Goal: Task Accomplishment & Management: Manage account settings

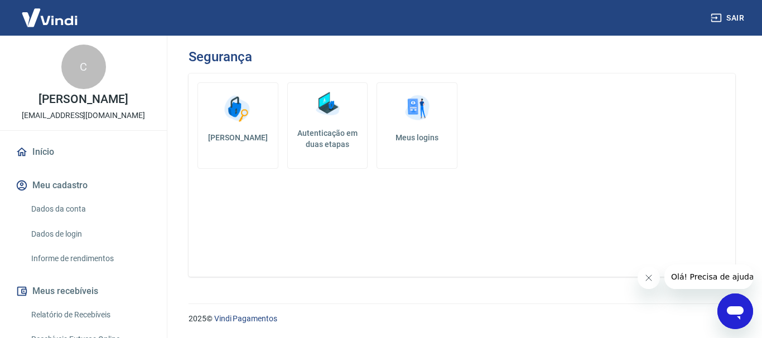
click at [83, 208] on link "Dados da conta" at bounding box center [90, 209] width 127 height 23
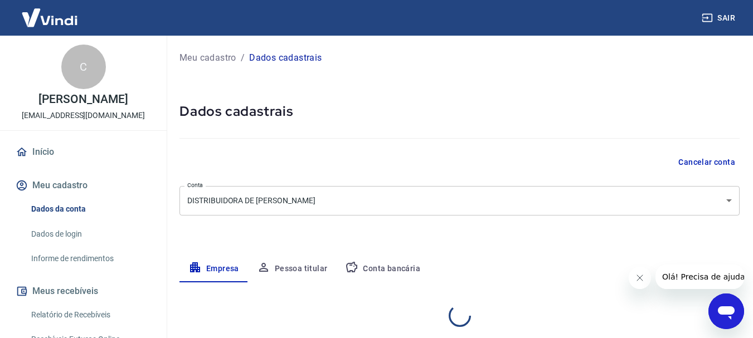
select select "MG"
select select "business"
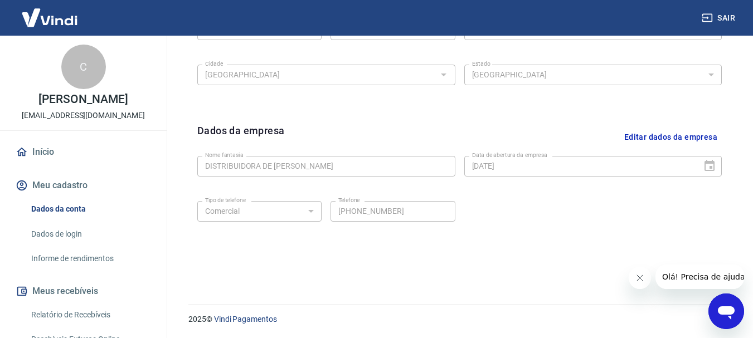
scroll to position [466, 0]
click at [237, 318] on link "Vindi Pagamentos" at bounding box center [245, 318] width 63 height 9
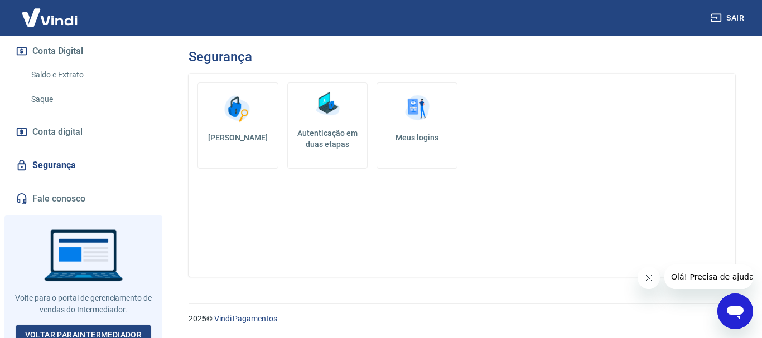
scroll to position [379, 0]
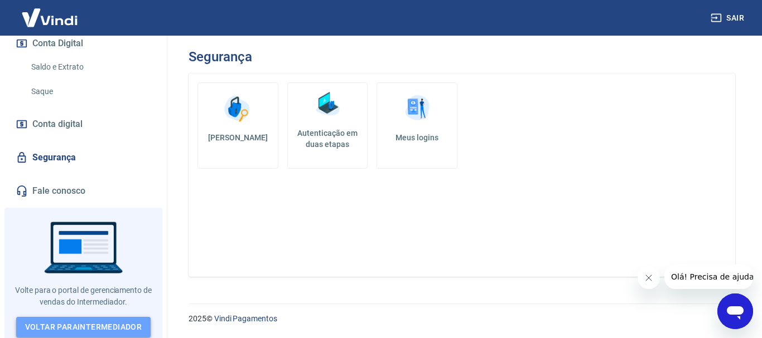
click at [87, 331] on link "Voltar para Intermediador" at bounding box center [83, 327] width 135 height 21
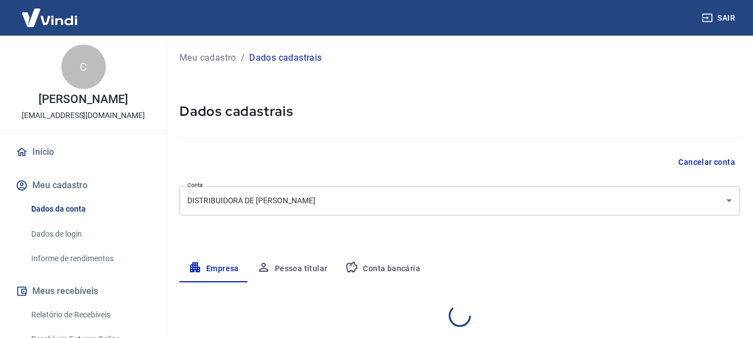
select select "MG"
select select "business"
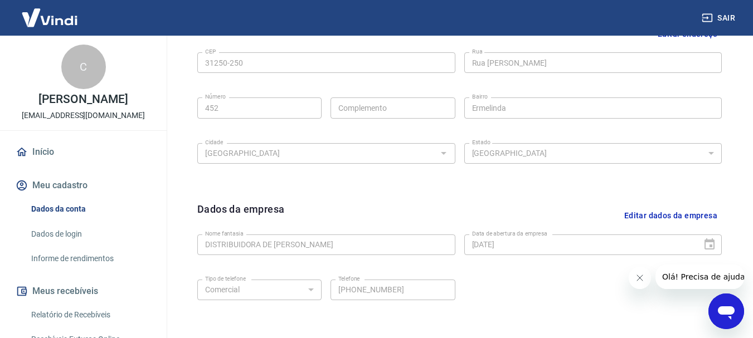
scroll to position [390, 0]
